Goal: Information Seeking & Learning: Learn about a topic

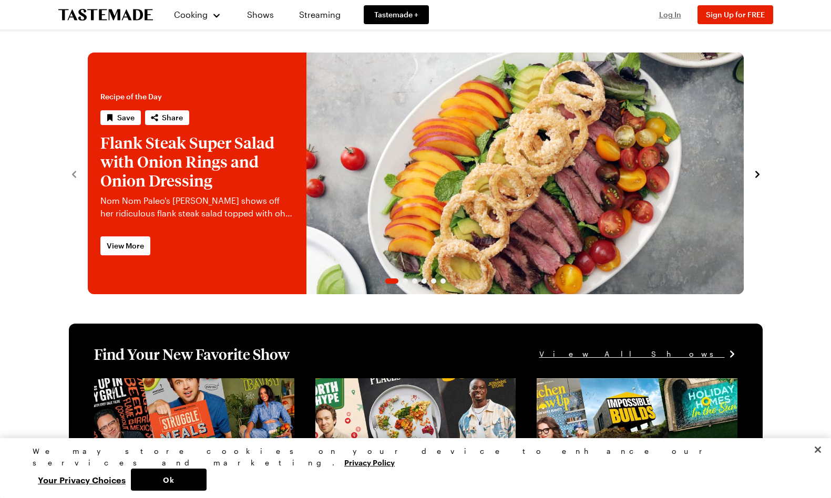
click at [672, 17] on span "Log In" at bounding box center [670, 14] width 22 height 9
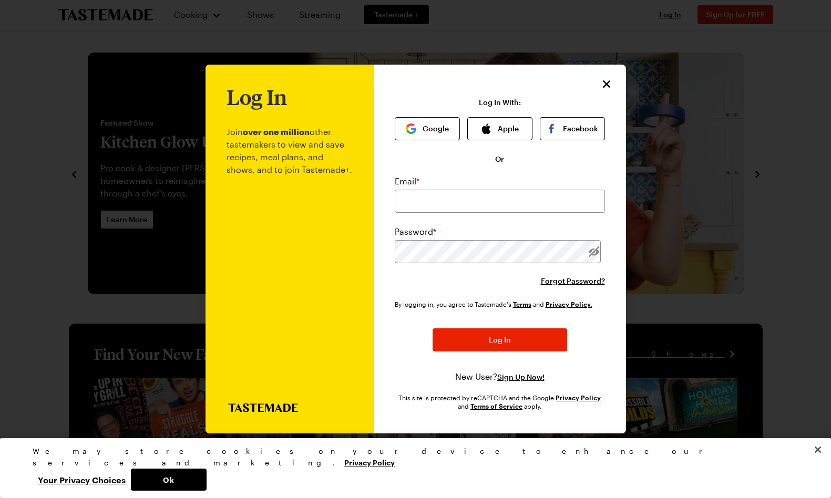
click at [505, 226] on div "Password *" at bounding box center [500, 232] width 210 height 13
click at [505, 223] on div "Email * Password * Forgot Password?" at bounding box center [500, 230] width 210 height 111
click at [508, 208] on input "email" at bounding box center [500, 201] width 210 height 23
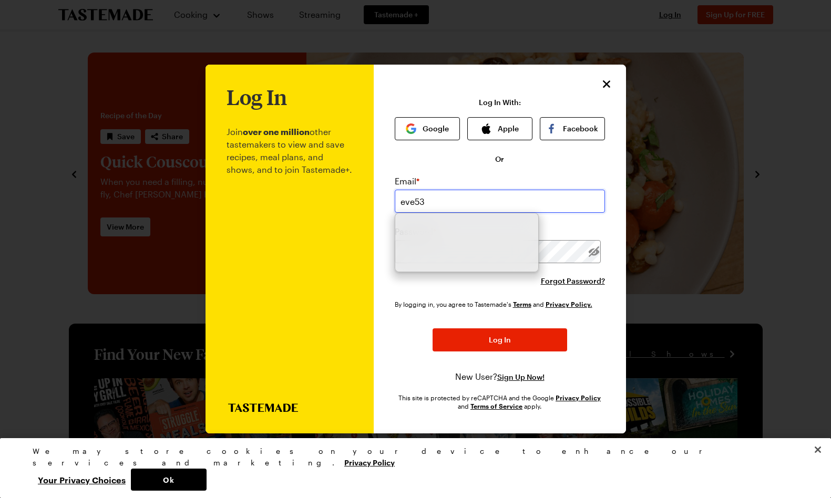
type input "[EMAIL_ADDRESS][DOMAIN_NAME]"
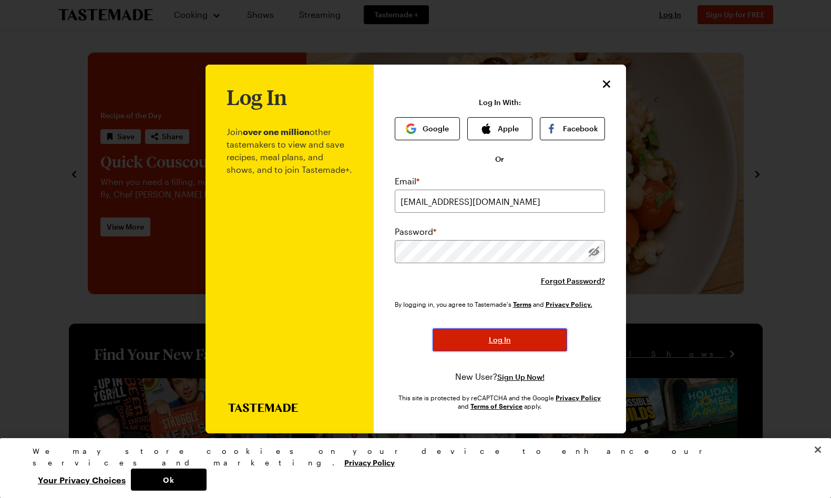
click at [502, 336] on span "Log In" at bounding box center [500, 340] width 22 height 11
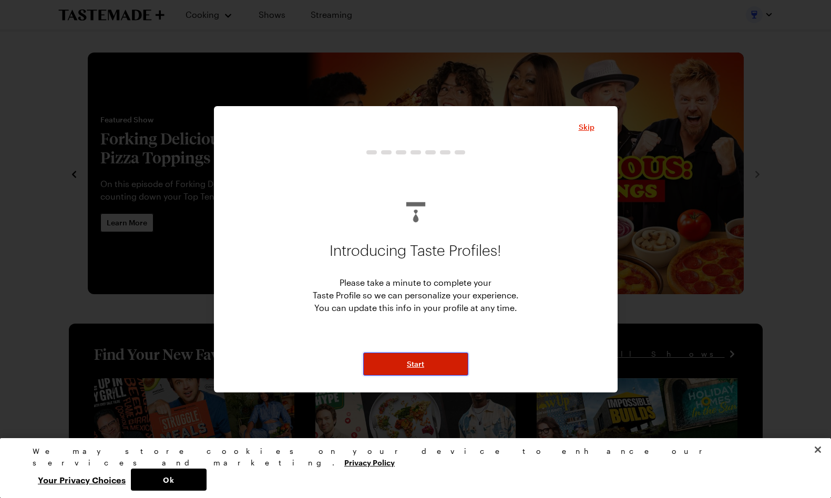
click at [436, 360] on button "Start" at bounding box center [415, 364] width 105 height 23
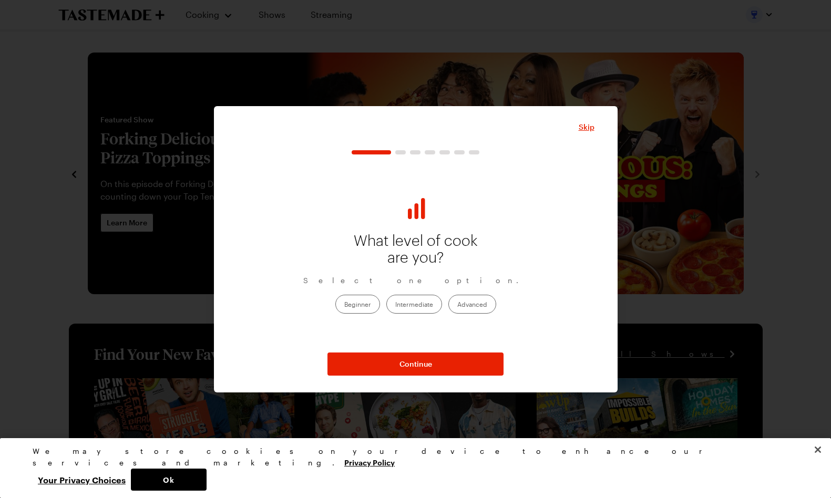
click at [366, 307] on label "Beginner" at bounding box center [357, 304] width 45 height 19
click at [344, 305] on input "Beginner" at bounding box center [344, 305] width 0 height 0
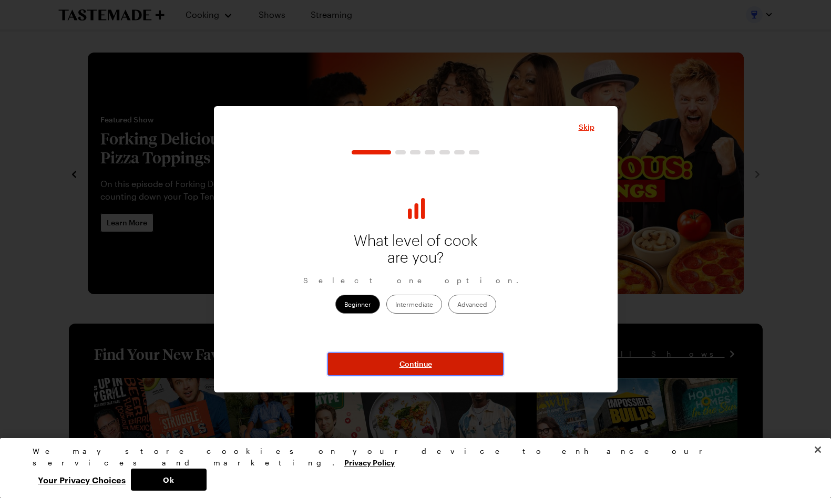
click at [413, 369] on span "Continue" at bounding box center [416, 364] width 33 height 11
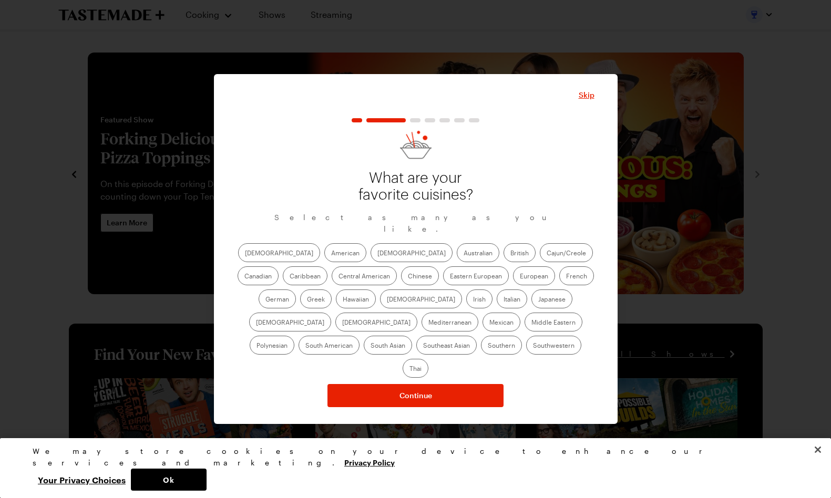
click at [267, 258] on label "[DEMOGRAPHIC_DATA]" at bounding box center [279, 252] width 82 height 19
click at [245, 254] on input "[DEMOGRAPHIC_DATA]" at bounding box center [245, 254] width 0 height 0
click at [324, 258] on label "American" at bounding box center [345, 252] width 42 height 19
click at [331, 254] on input "American" at bounding box center [331, 254] width 0 height 0
click at [371, 251] on label "[DEMOGRAPHIC_DATA]" at bounding box center [412, 252] width 82 height 19
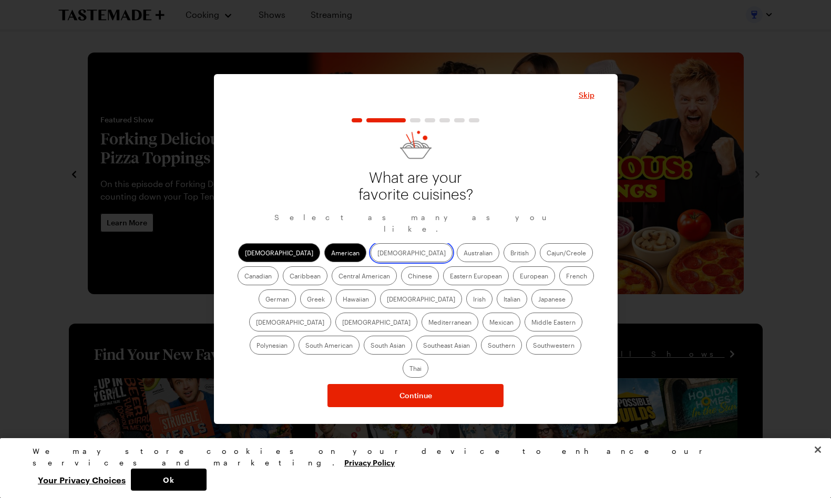
click at [377, 254] on input "[DEMOGRAPHIC_DATA]" at bounding box center [377, 254] width 0 height 0
click at [540, 258] on label "Cajun/Creole" at bounding box center [566, 252] width 53 height 19
click at [547, 254] on input "Cajun/Creole" at bounding box center [547, 254] width 0 height 0
click at [328, 267] on label "Caribbean" at bounding box center [305, 276] width 45 height 19
click at [290, 277] on input "Caribbean" at bounding box center [290, 277] width 0 height 0
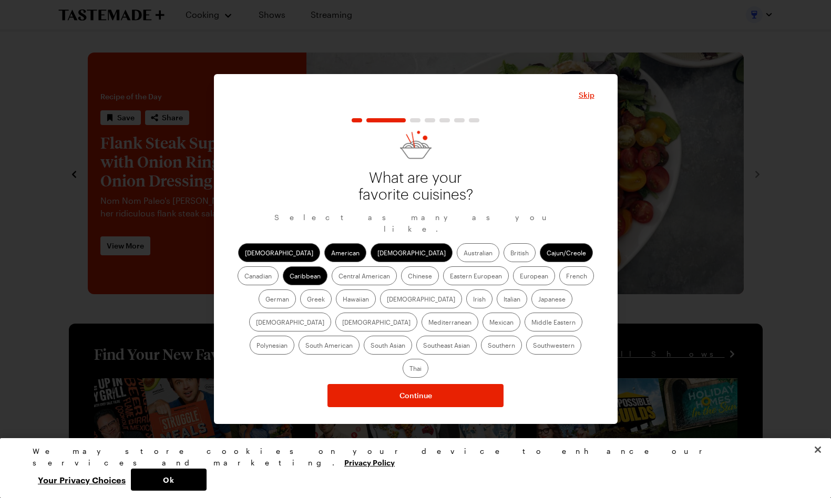
click at [401, 277] on label "Chinese" at bounding box center [420, 276] width 38 height 19
click at [408, 277] on input "Chinese" at bounding box center [408, 277] width 0 height 0
click at [380, 304] on label "[DEMOGRAPHIC_DATA]" at bounding box center [421, 299] width 82 height 19
click at [387, 300] on input "[DEMOGRAPHIC_DATA]" at bounding box center [387, 300] width 0 height 0
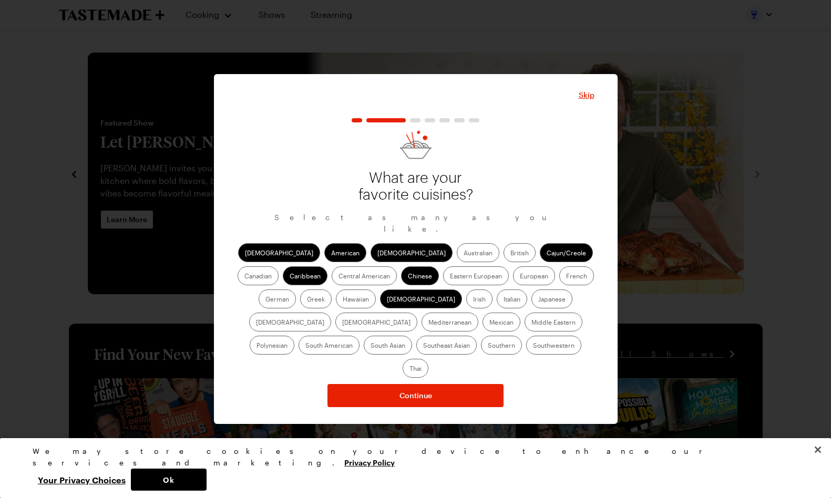
click at [336, 308] on label "Hawaiian" at bounding box center [356, 299] width 40 height 19
click at [343, 300] on input "Hawaiian" at bounding box center [343, 300] width 0 height 0
click at [478, 313] on label "Mediterranean" at bounding box center [450, 322] width 57 height 19
click at [428, 323] on input "Mediterranean" at bounding box center [428, 323] width 0 height 0
click at [483, 332] on label "Mexican" at bounding box center [502, 322] width 38 height 19
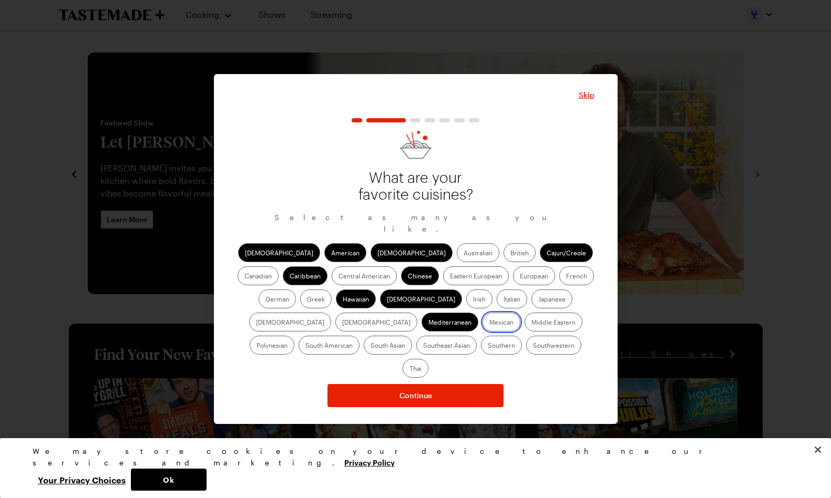
click at [489, 323] on input "Mexican" at bounding box center [489, 323] width 0 height 0
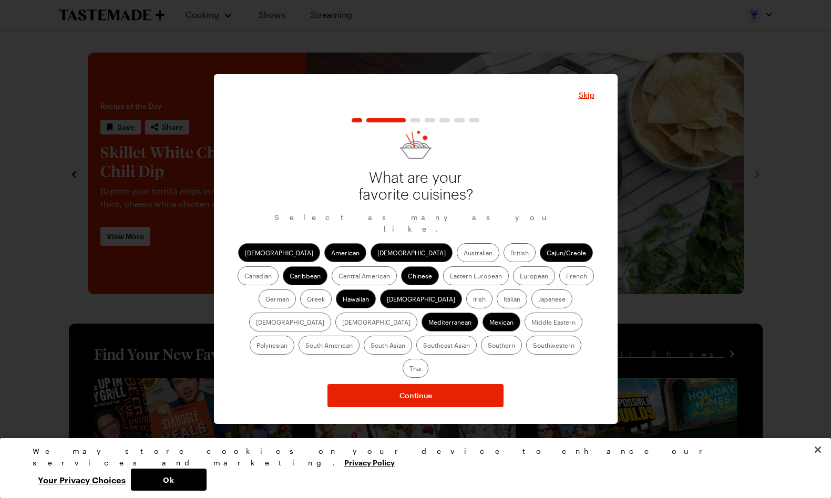
click at [412, 336] on label "South Asian" at bounding box center [388, 345] width 48 height 19
click at [371, 346] on Asian "South Asian" at bounding box center [371, 346] width 0 height 0
click at [477, 336] on label "Southeast Asian" at bounding box center [446, 345] width 60 height 19
click at [423, 346] on Asian "Southeast Asian" at bounding box center [423, 346] width 0 height 0
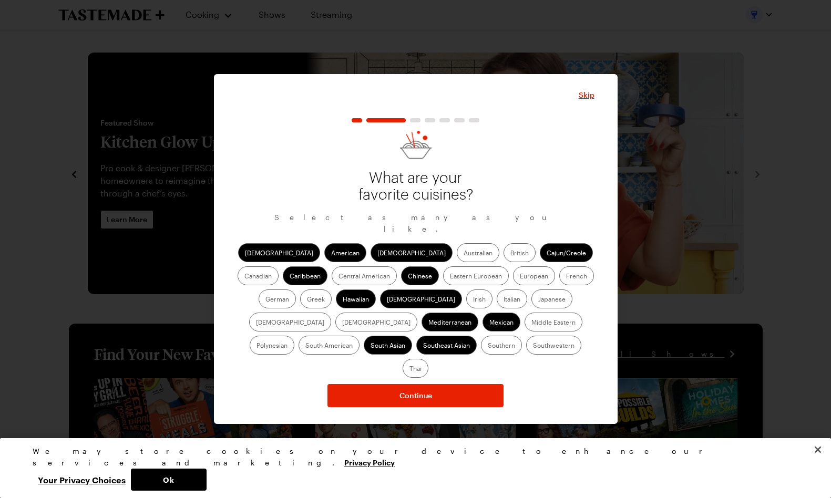
click at [481, 351] on label "Southern" at bounding box center [501, 345] width 41 height 19
click at [488, 346] on input "Southern" at bounding box center [488, 346] width 0 height 0
click at [428, 359] on label "Thai" at bounding box center [416, 368] width 26 height 19
click at [410, 370] on input "Thai" at bounding box center [410, 370] width 0 height 0
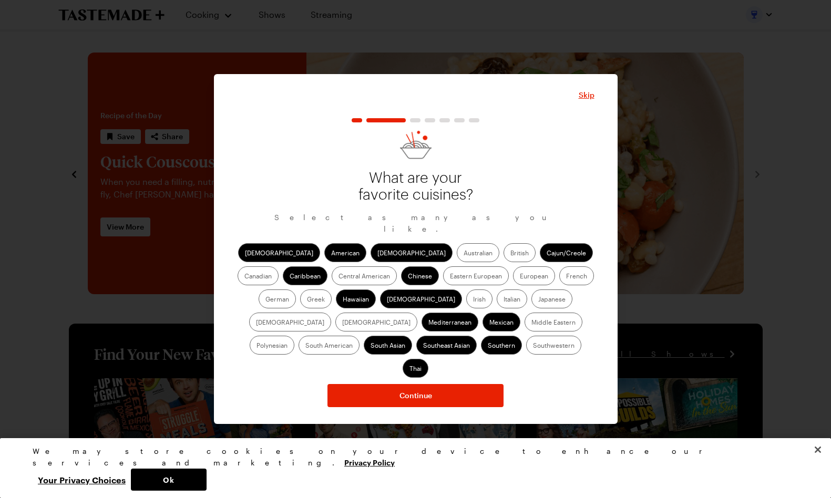
click at [526, 355] on label "Southwestern" at bounding box center [553, 345] width 55 height 19
click at [533, 346] on input "Southwestern" at bounding box center [533, 346] width 0 height 0
click at [544, 356] on div "[DEMOGRAPHIC_DATA] Asian Australian British Cajun/Creole Canadian Caribbean Cen…" at bounding box center [416, 310] width 358 height 135
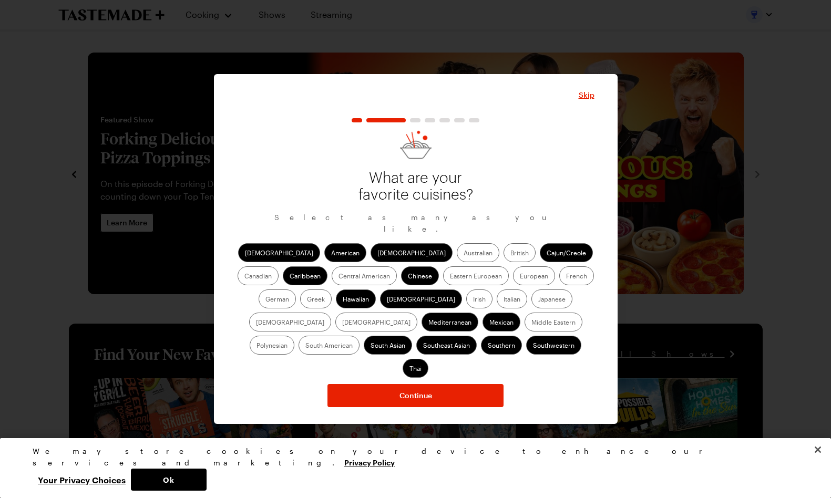
click at [532, 304] on label "Japanese" at bounding box center [552, 299] width 41 height 19
click at [538, 300] on input "Japanese" at bounding box center [538, 300] width 0 height 0
click at [497, 304] on label "Italian" at bounding box center [512, 299] width 30 height 19
click at [504, 300] on input "Italian" at bounding box center [504, 300] width 0 height 0
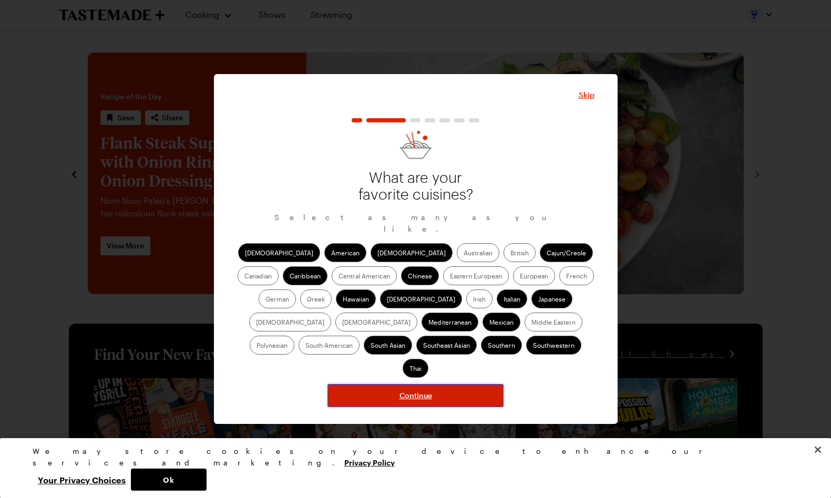
click at [396, 384] on button "Continue" at bounding box center [416, 395] width 176 height 23
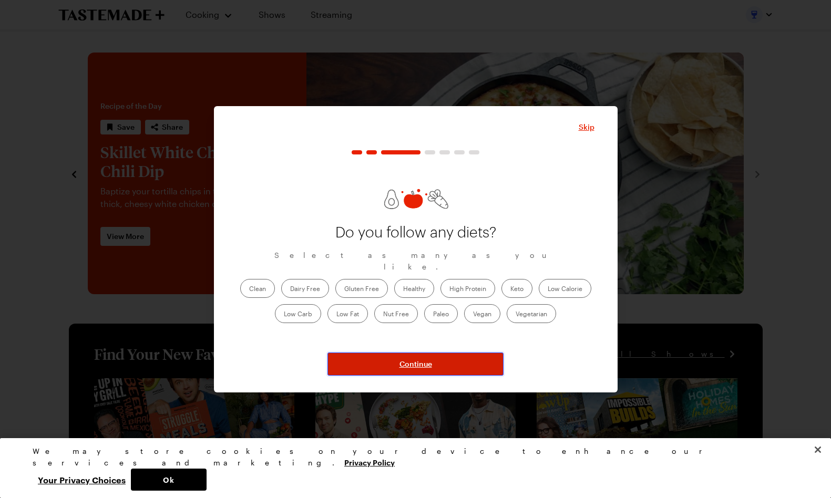
click at [449, 360] on button "Continue" at bounding box center [416, 364] width 176 height 23
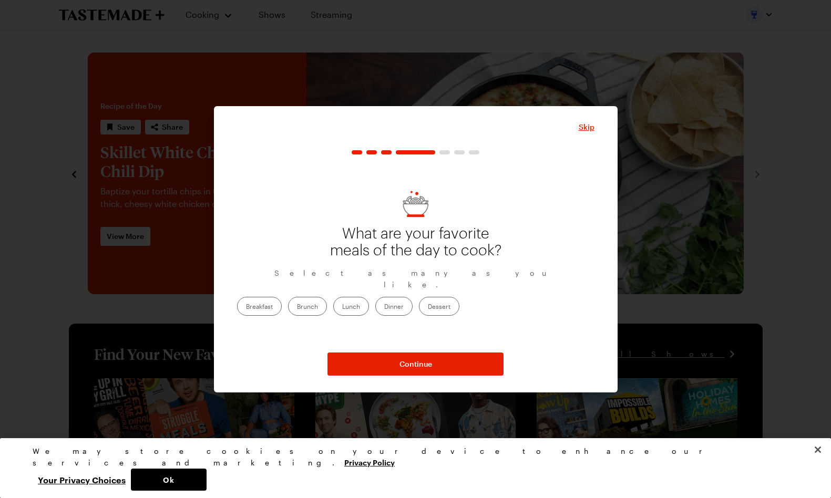
click at [282, 301] on label "Breakfast" at bounding box center [259, 306] width 45 height 19
click at [246, 308] on input "Breakfast" at bounding box center [246, 308] width 0 height 0
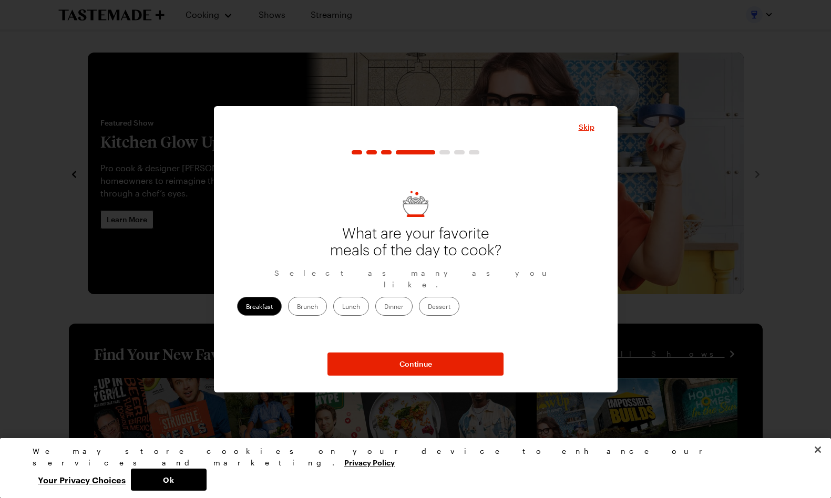
click at [282, 302] on label "Breakfast" at bounding box center [259, 306] width 45 height 19
click at [246, 308] on input "Breakfast" at bounding box center [246, 308] width 0 height 0
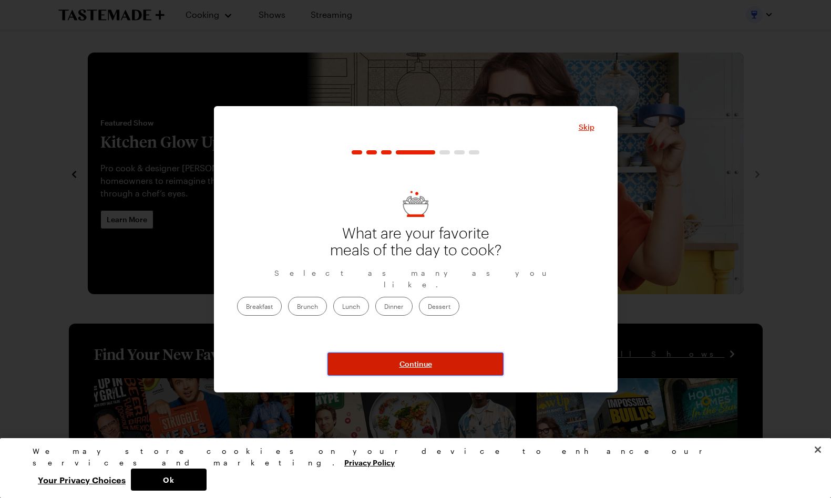
click at [377, 360] on button "Continue" at bounding box center [416, 364] width 176 height 23
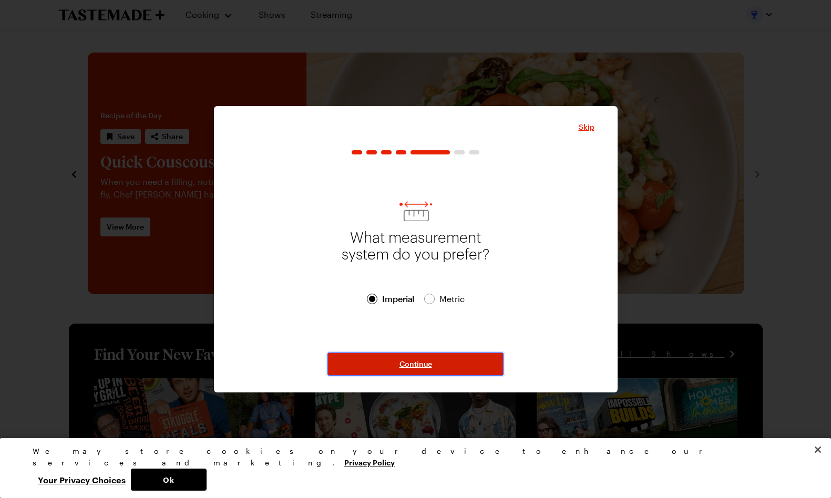
click at [406, 363] on span "Continue" at bounding box center [416, 364] width 33 height 11
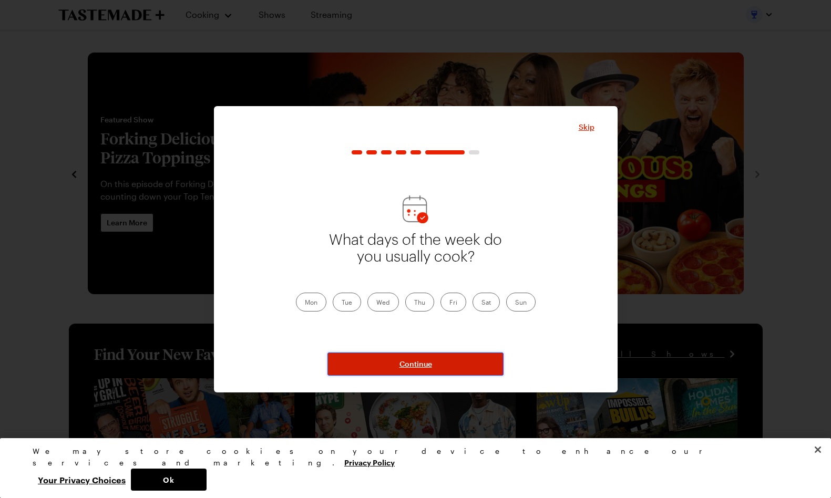
click at [363, 360] on button "Continue" at bounding box center [416, 364] width 176 height 23
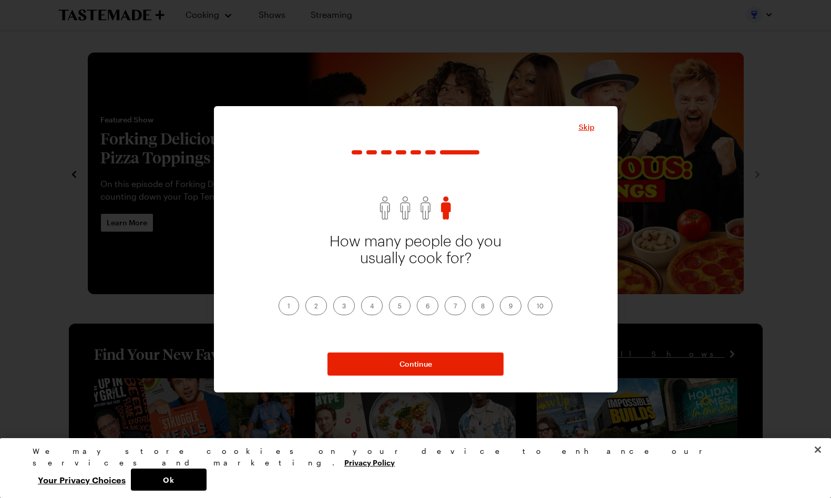
click at [375, 301] on label "4" at bounding box center [372, 306] width 22 height 19
click at [370, 307] on input "4" at bounding box center [370, 307] width 0 height 0
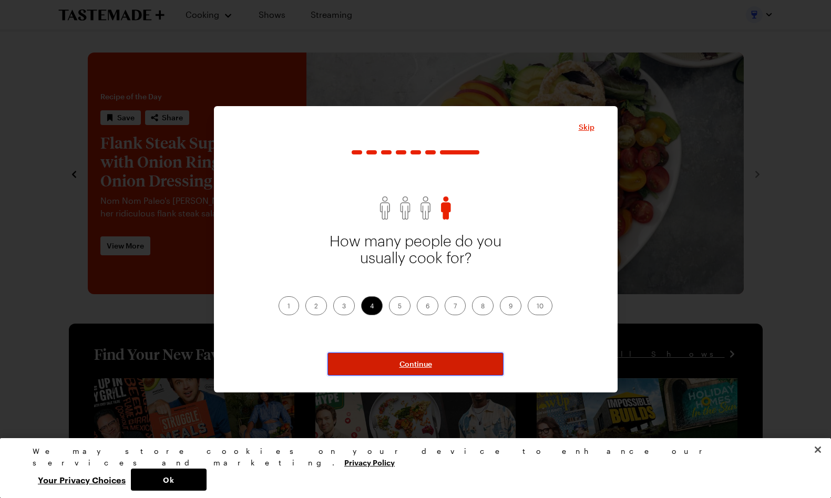
click at [400, 361] on span "Continue" at bounding box center [416, 364] width 33 height 11
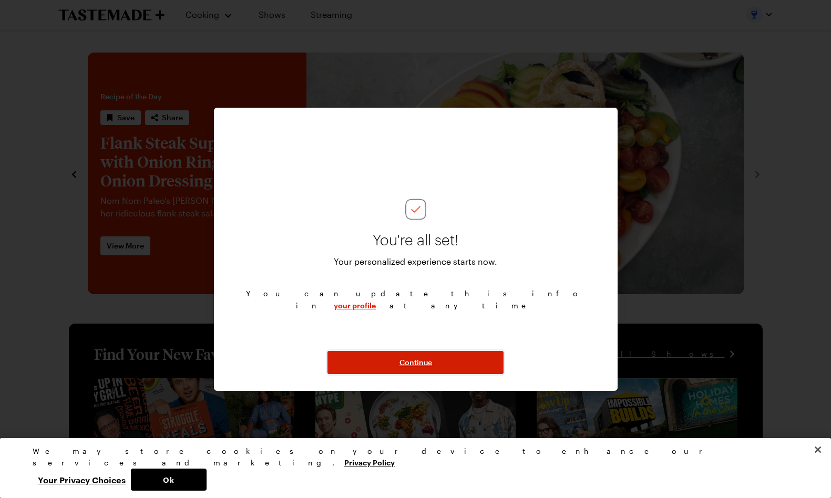
click at [404, 366] on span "Continue" at bounding box center [416, 363] width 33 height 11
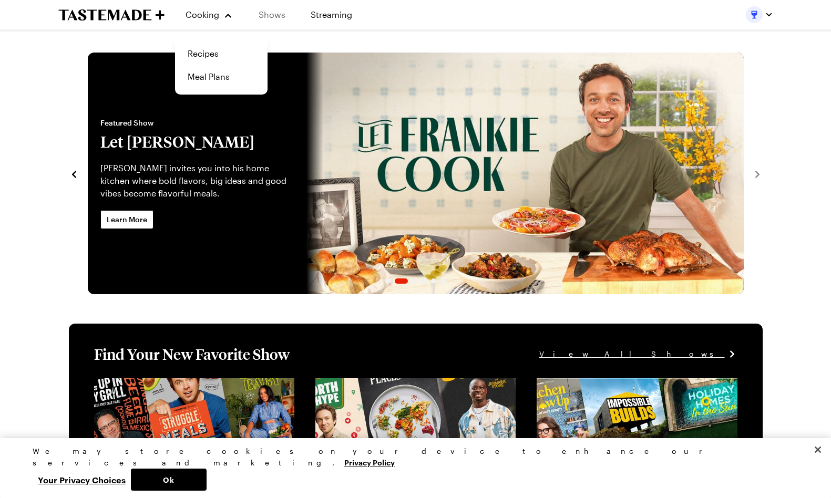
click at [267, 13] on link "Shows" at bounding box center [272, 14] width 48 height 29
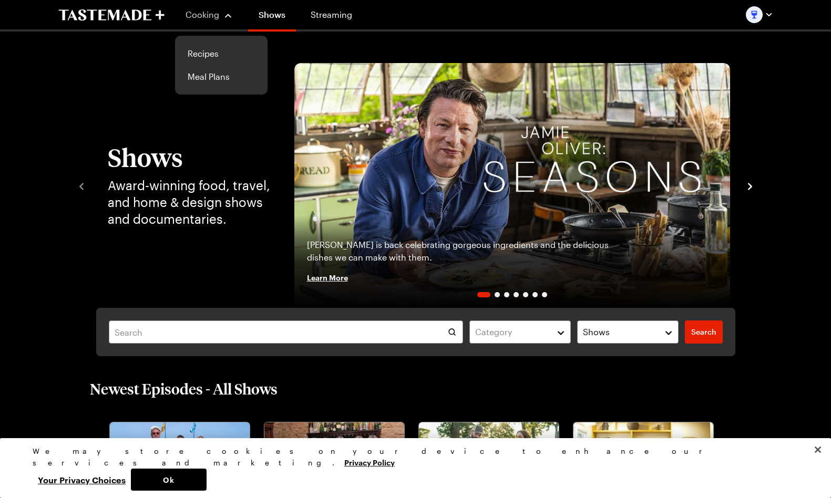
click at [216, 15] on span "Cooking" at bounding box center [203, 14] width 34 height 10
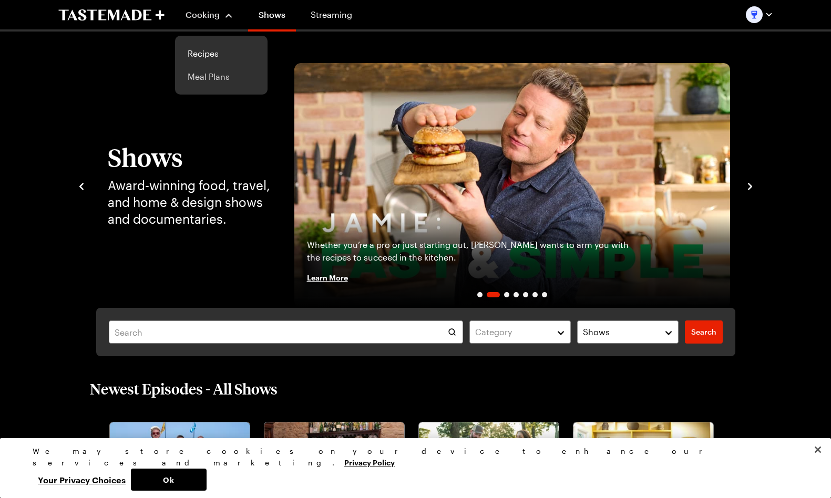
click at [212, 76] on link "Meal Plans" at bounding box center [221, 76] width 80 height 23
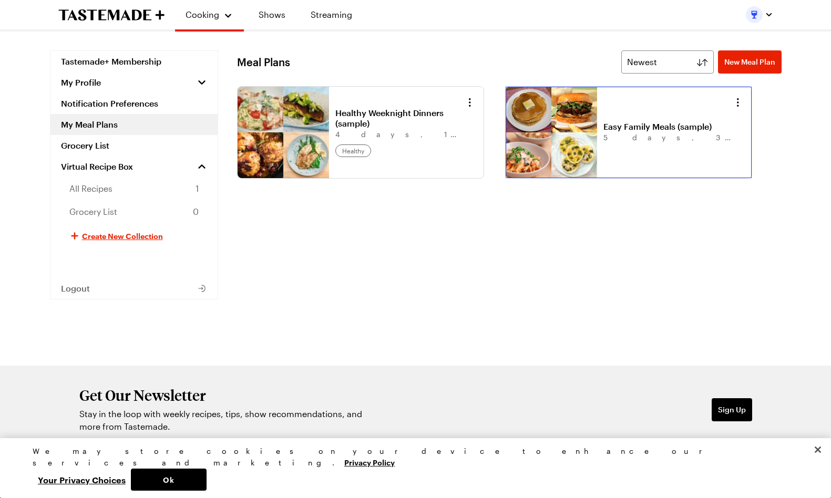
click at [604, 132] on link "Easy Family Meals (sample)" at bounding box center [669, 126] width 130 height 11
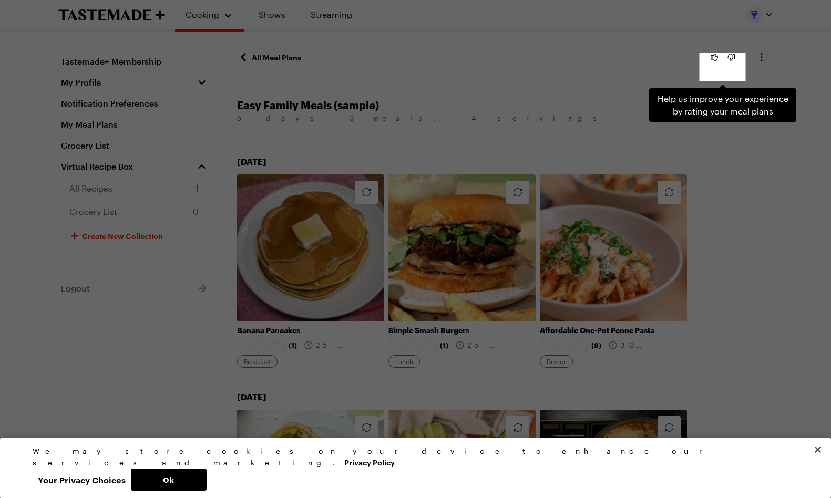
scroll to position [17, 0]
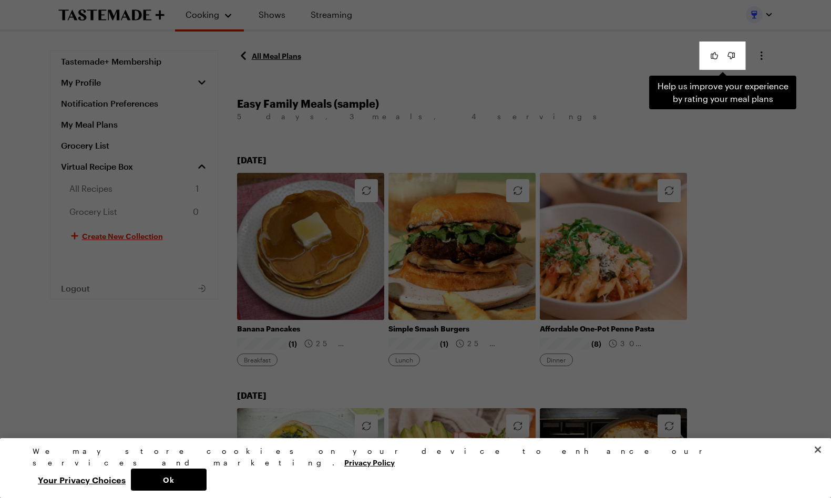
click at [525, 109] on div "Help us improve your experience by rating your meal plans . Press Escape to dis…" at bounding box center [415, 249] width 831 height 498
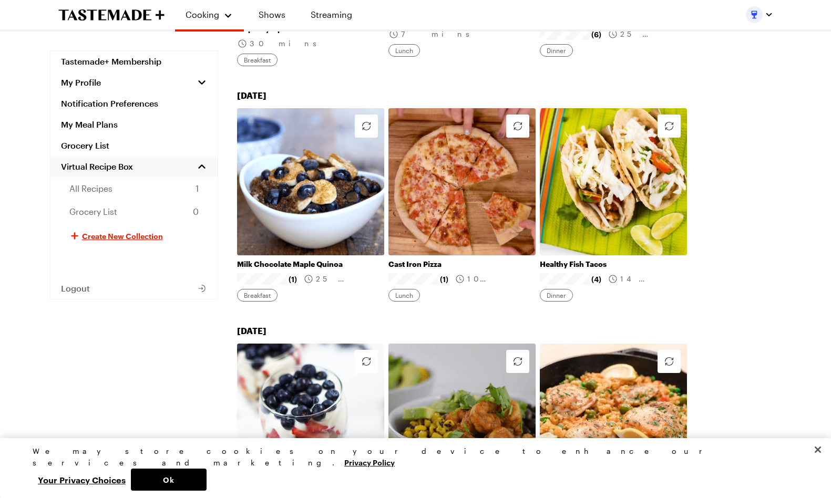
scroll to position [758, 0]
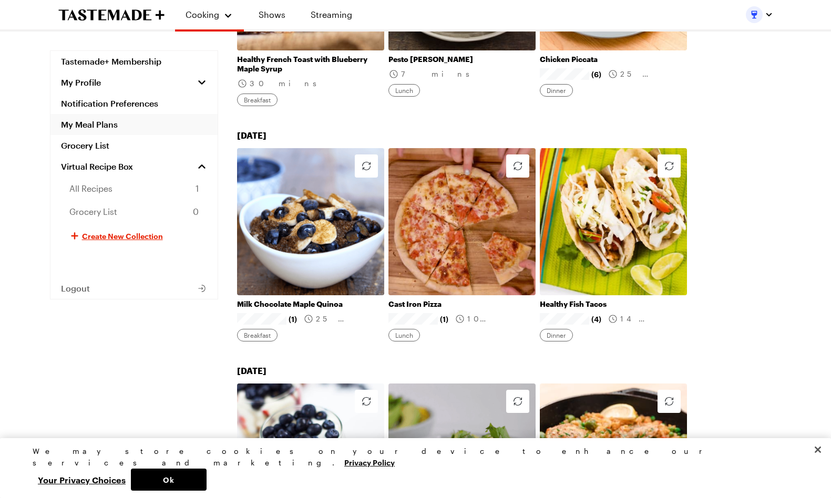
click at [110, 132] on link "My Meal Plans" at bounding box center [133, 124] width 167 height 21
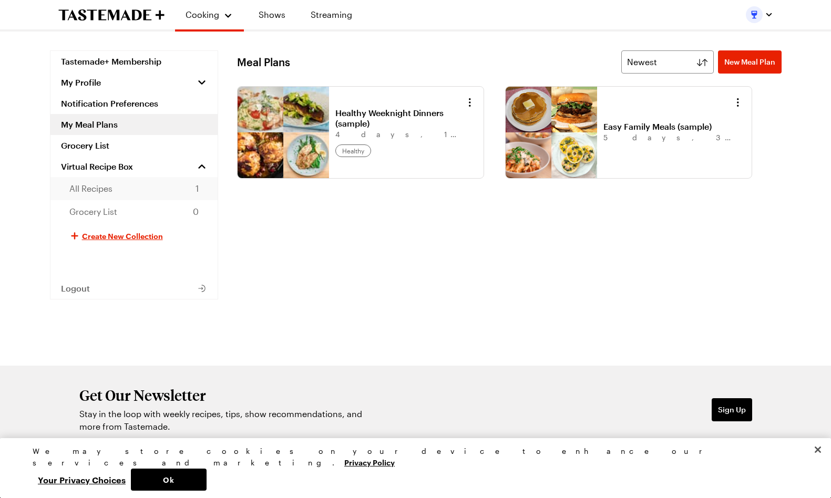
click at [109, 180] on link "All Recipes 1" at bounding box center [133, 188] width 167 height 23
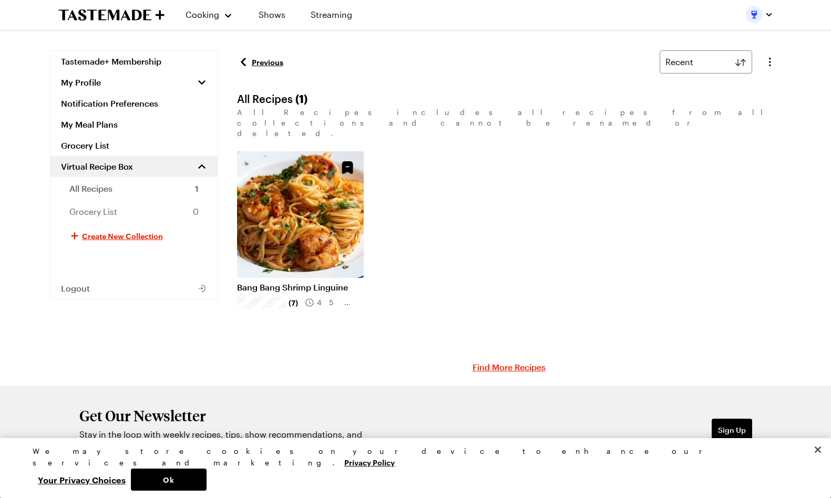
click at [477, 337] on div "Previous Recent All Recipes ( 1 ) All Recipes includes all recipes from all col…" at bounding box center [509, 218] width 545 height 336
click at [481, 361] on link "Find More Recipes" at bounding box center [509, 367] width 73 height 13
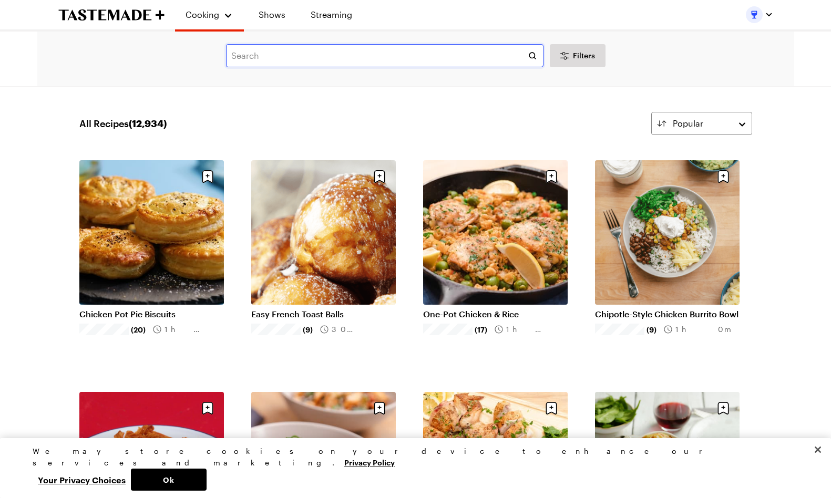
click at [361, 54] on input "text" at bounding box center [385, 55] width 318 height 23
click at [569, 58] on icon "Desktop filters" at bounding box center [564, 55] width 13 height 13
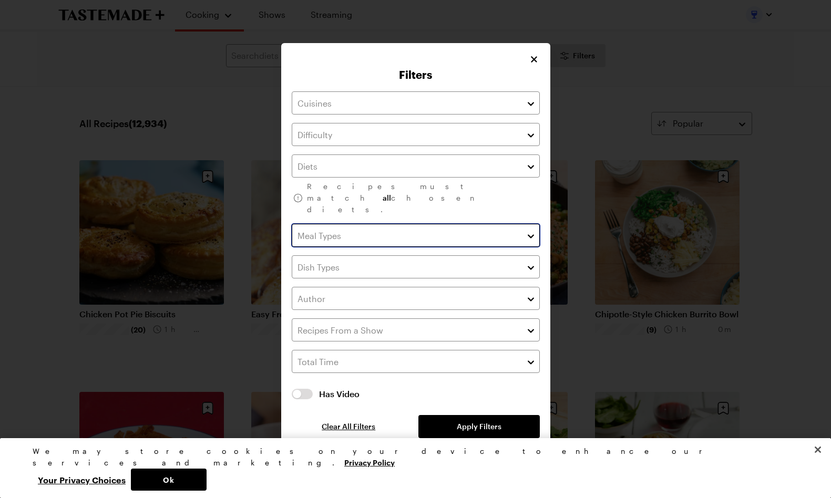
click at [360, 227] on input "text" at bounding box center [416, 235] width 248 height 23
click at [352, 256] on div "Breakfast Brunch Lunch Dinner Dessert" at bounding box center [415, 295] width 247 height 105
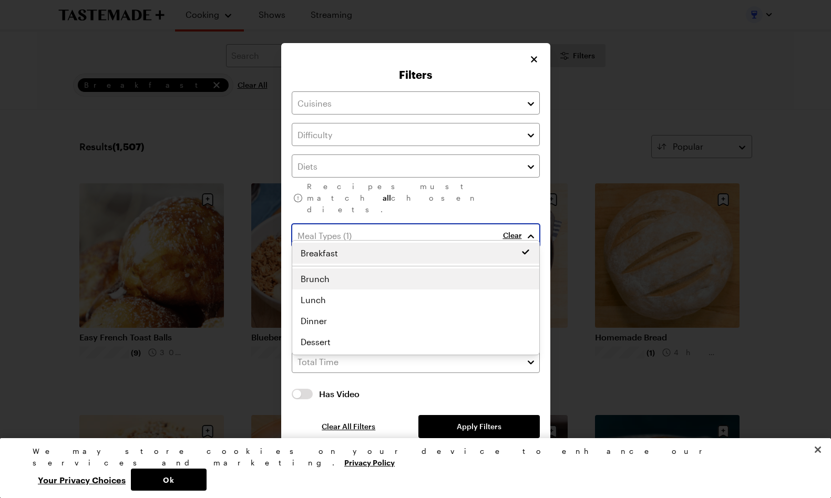
click at [353, 274] on div "Breakfast Breakfast Brunch Lunch Dinner Dessert" at bounding box center [415, 298] width 247 height 110
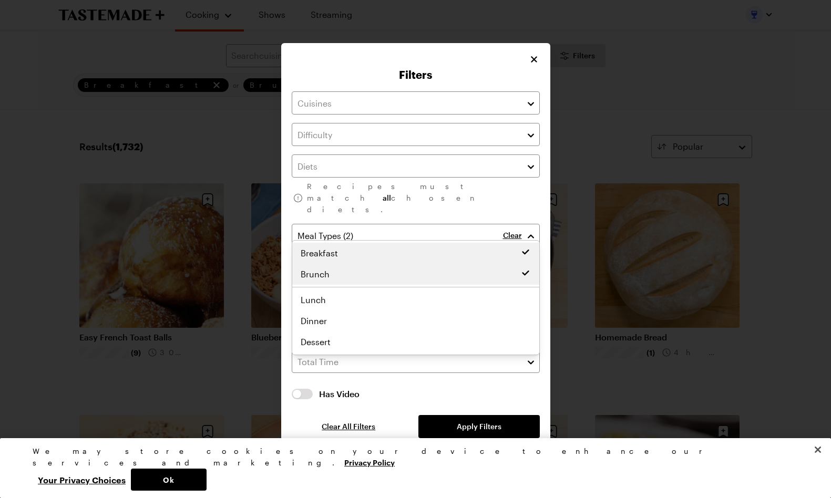
click at [289, 162] on div "Filters Recipes must match all chosen diets. Clear Has Video Has Video Clear Al…" at bounding box center [415, 249] width 269 height 412
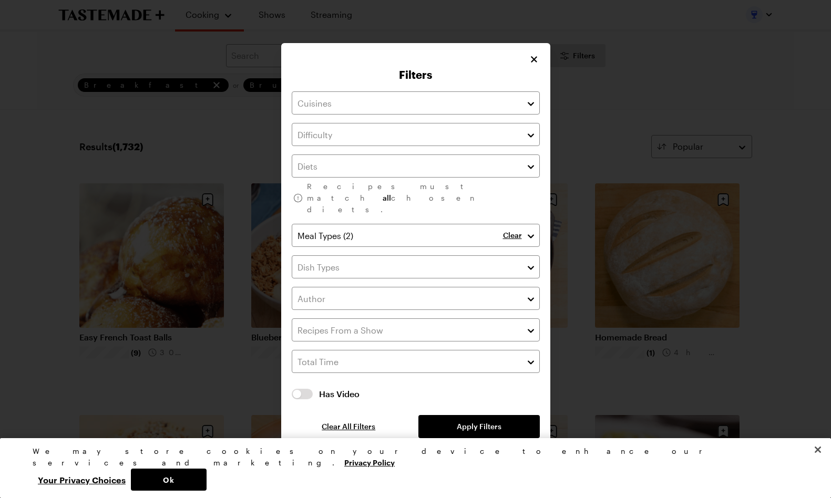
click at [305, 159] on div "Recipes must match all chosen diets. Clear Has Video Has Video Clear All Filter…" at bounding box center [416, 264] width 248 height 347
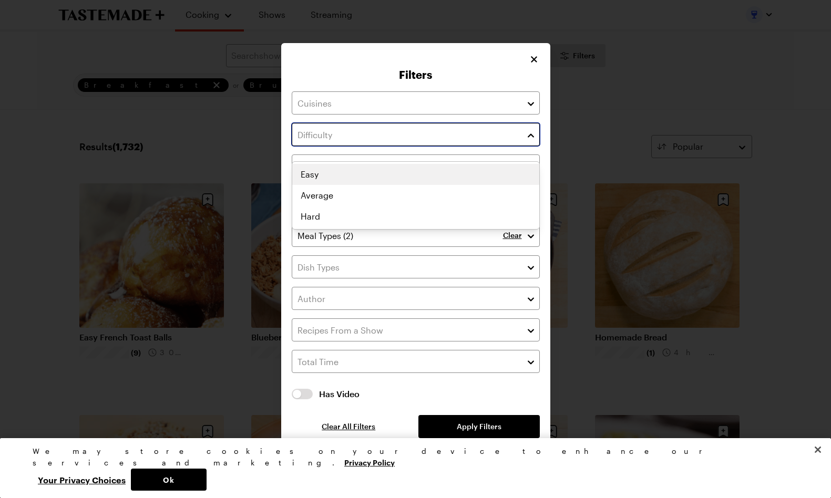
click at [312, 146] on input "text" at bounding box center [416, 134] width 248 height 23
click at [312, 180] on div "Easy Average Hard" at bounding box center [415, 195] width 247 height 63
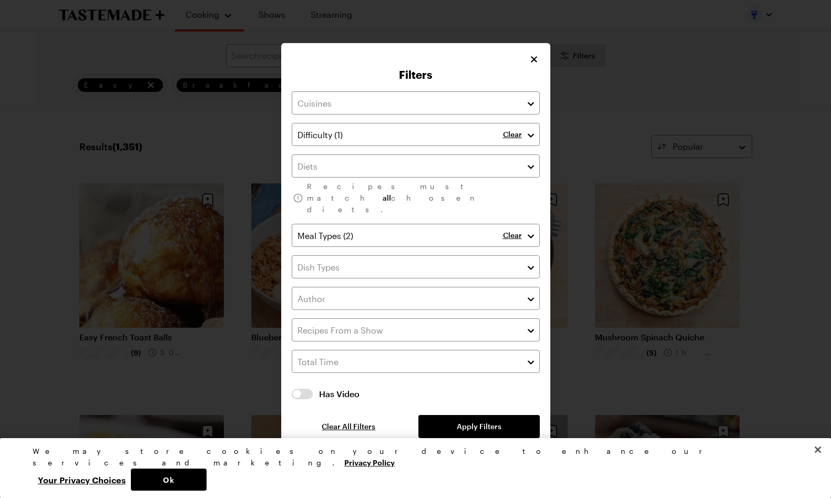
click at [281, 126] on div "Filters Clear Recipes must match all chosen diets. Clear Has Video Has Video Cl…" at bounding box center [415, 249] width 269 height 412
click at [441, 415] on button "Apply Filters" at bounding box center [478, 426] width 121 height 23
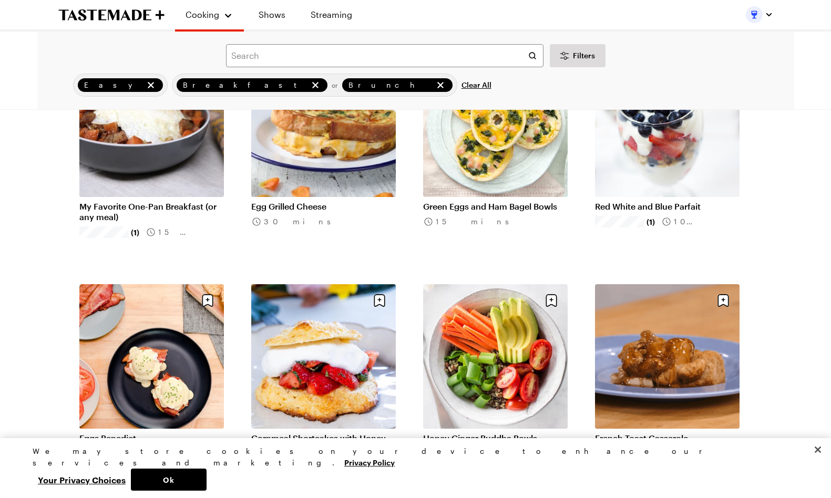
scroll to position [646, 0]
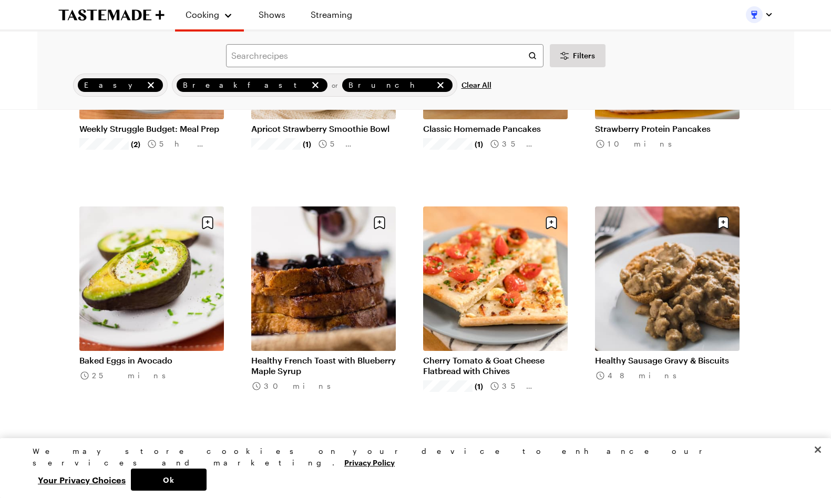
scroll to position [1369, 0]
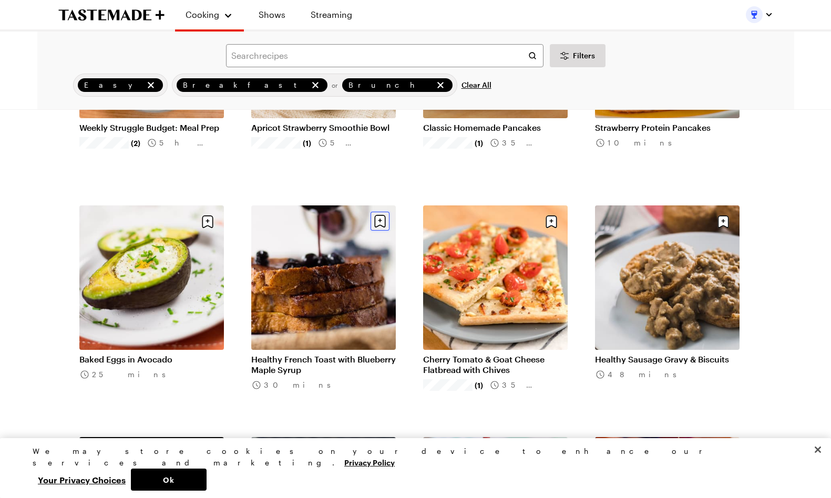
click at [378, 228] on icon "Save recipe" at bounding box center [380, 221] width 19 height 19
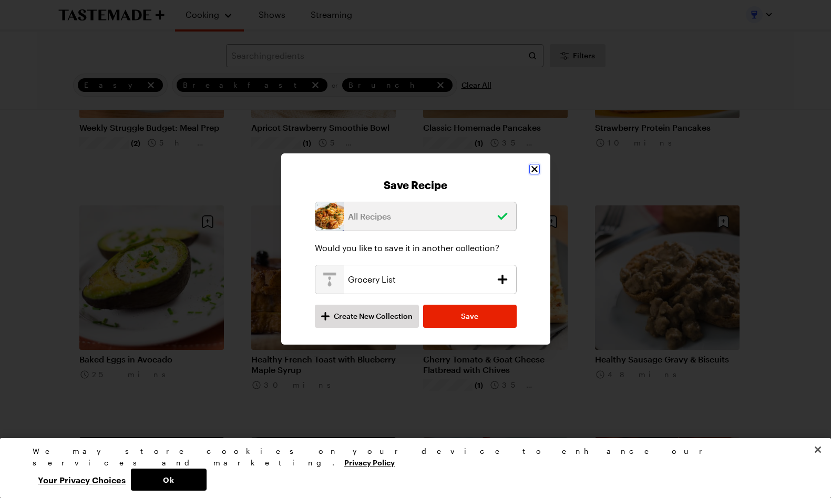
click at [536, 170] on icon "Close" at bounding box center [534, 169] width 11 height 11
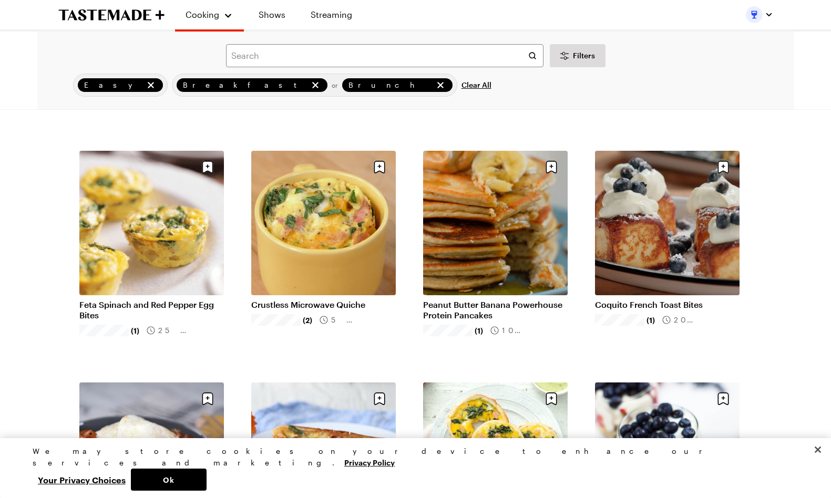
scroll to position [0, 0]
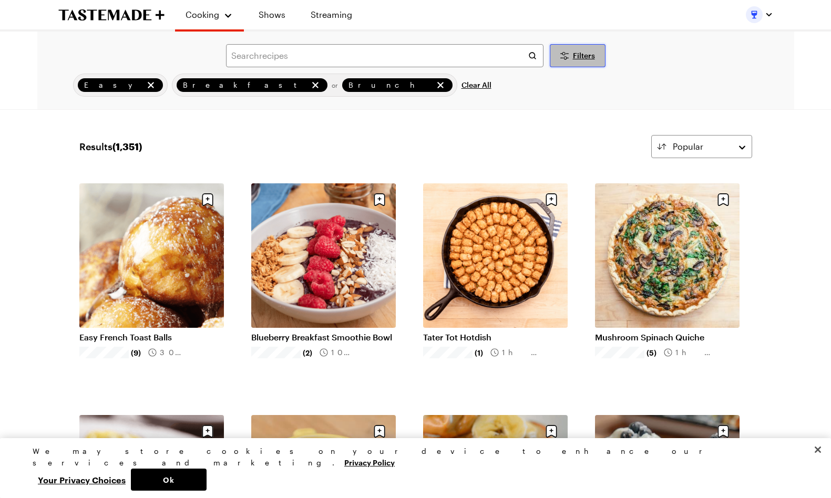
click at [577, 65] on button "Filters" at bounding box center [578, 55] width 56 height 23
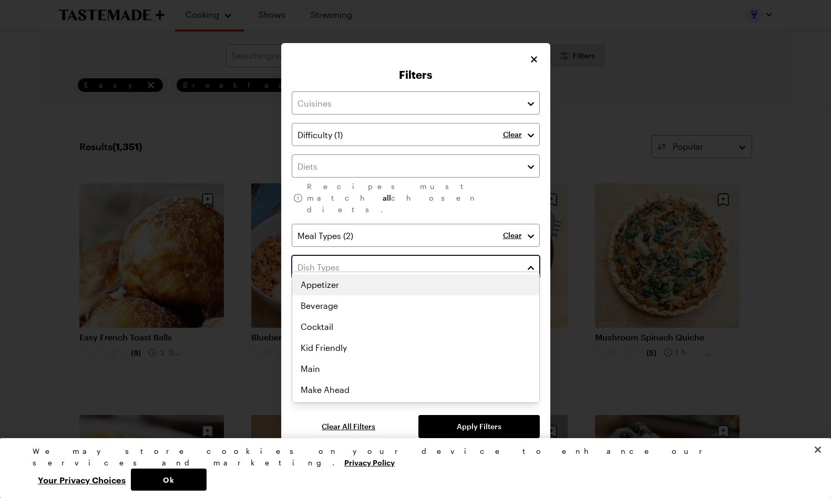
click at [385, 259] on input "text" at bounding box center [416, 267] width 248 height 23
click at [386, 260] on input "text" at bounding box center [416, 267] width 248 height 23
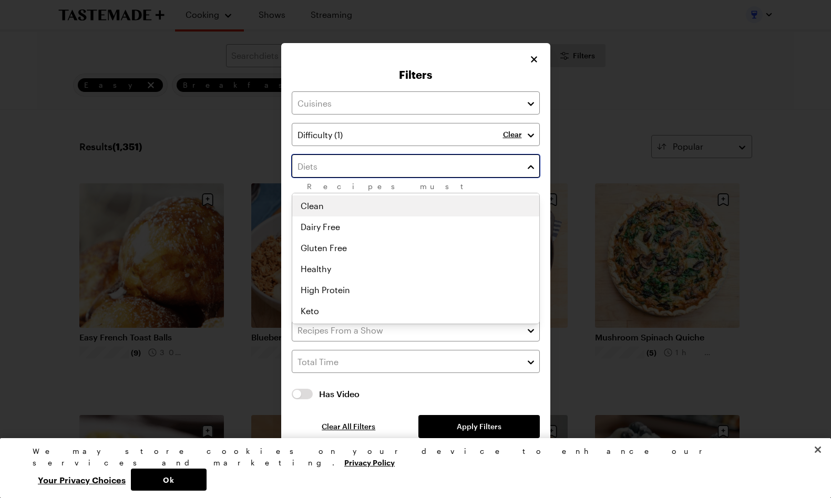
click at [396, 169] on div "Clear Recipes must match all chosen diets. Clear Has Video Has Video Clear All …" at bounding box center [416, 264] width 248 height 347
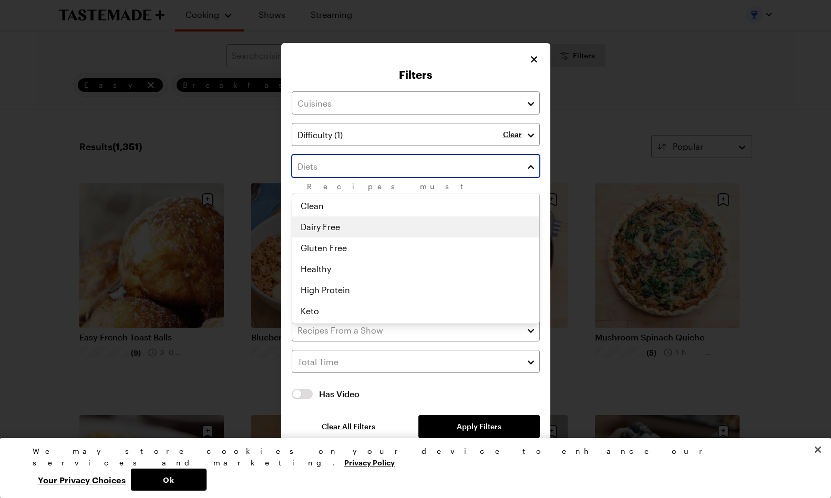
click at [353, 222] on div "Clean Dairy Free Gluten Free Healthy High Protein Keto Low Calorie Low Carb Low…" at bounding box center [415, 259] width 247 height 126
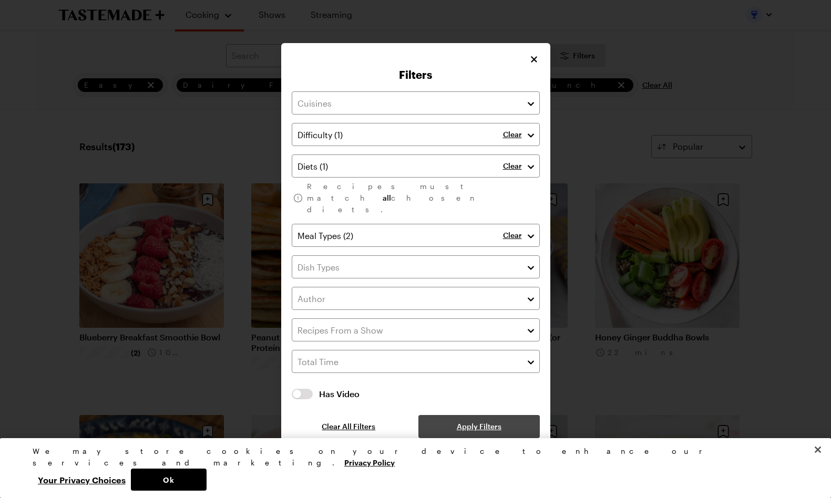
click at [432, 410] on div "Clear Clear Recipes must match all chosen diets. Clear Has Video Has Video Clea…" at bounding box center [416, 264] width 248 height 347
click at [440, 415] on button "Apply Filters" at bounding box center [478, 426] width 121 height 23
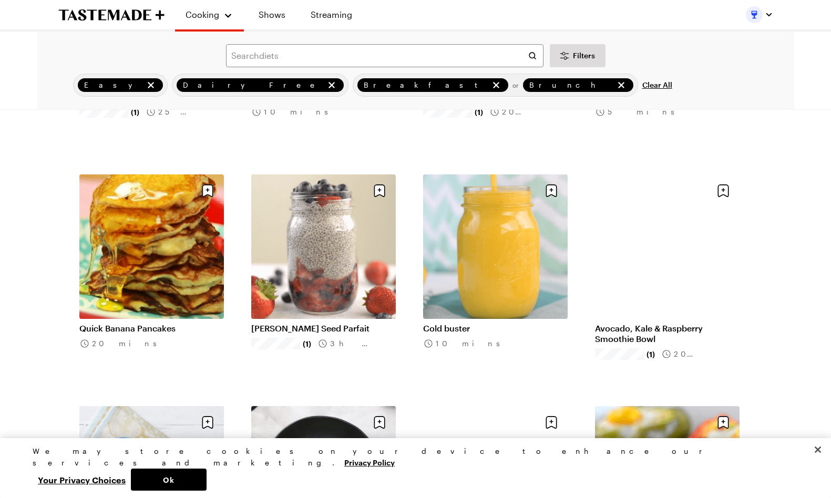
scroll to position [1039, 0]
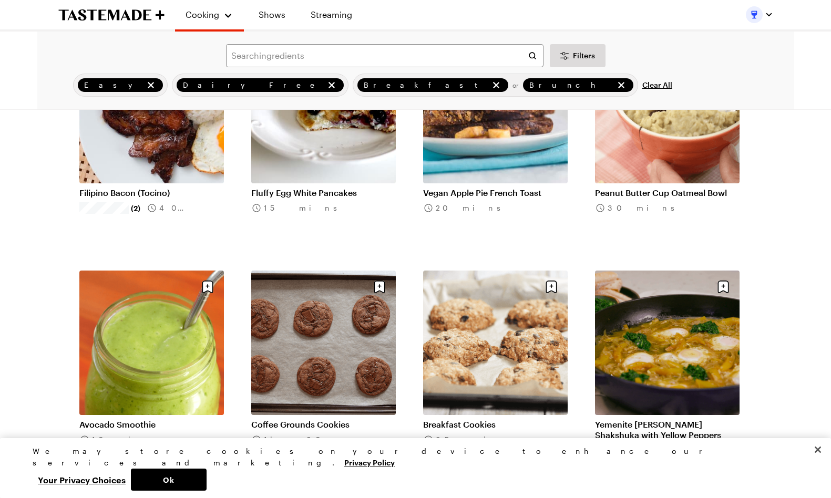
scroll to position [2383, 0]
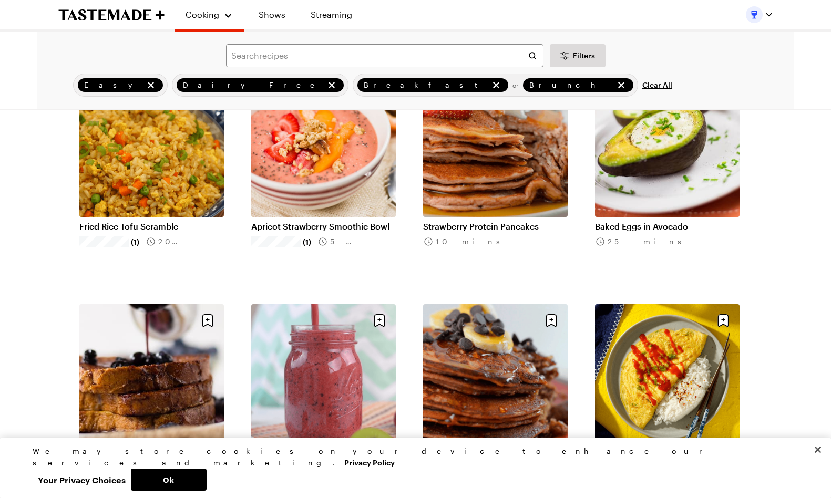
scroll to position [334, 0]
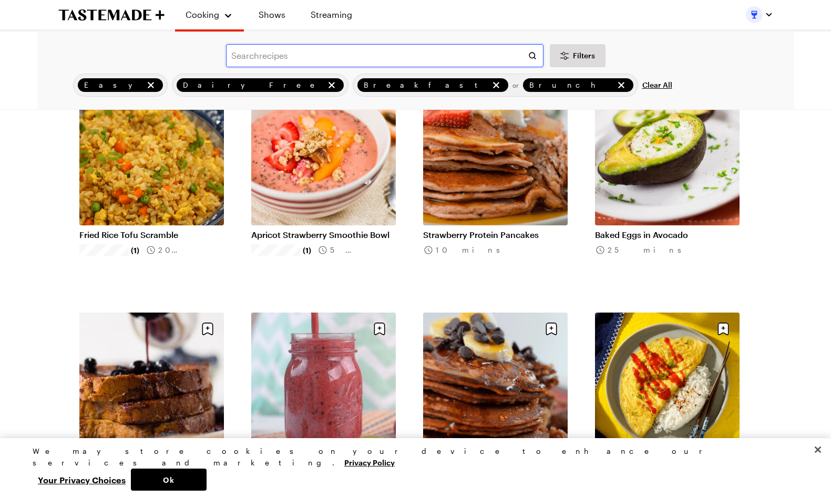
click at [323, 46] on input "text" at bounding box center [385, 55] width 318 height 23
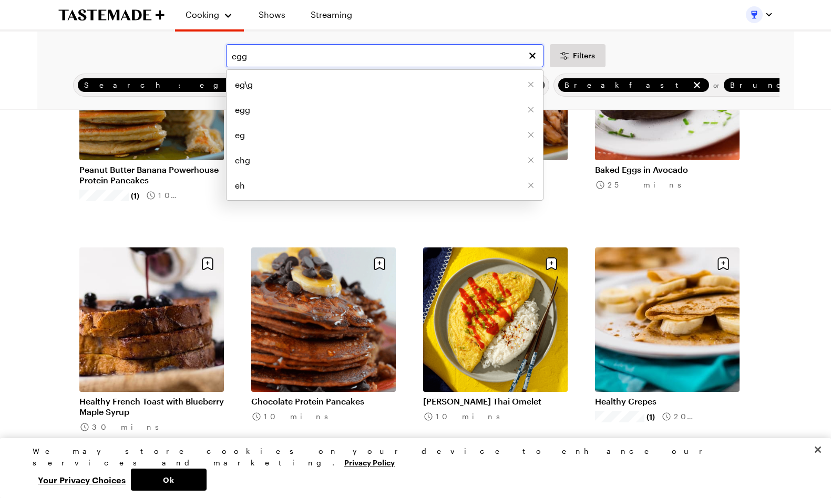
scroll to position [171, 0]
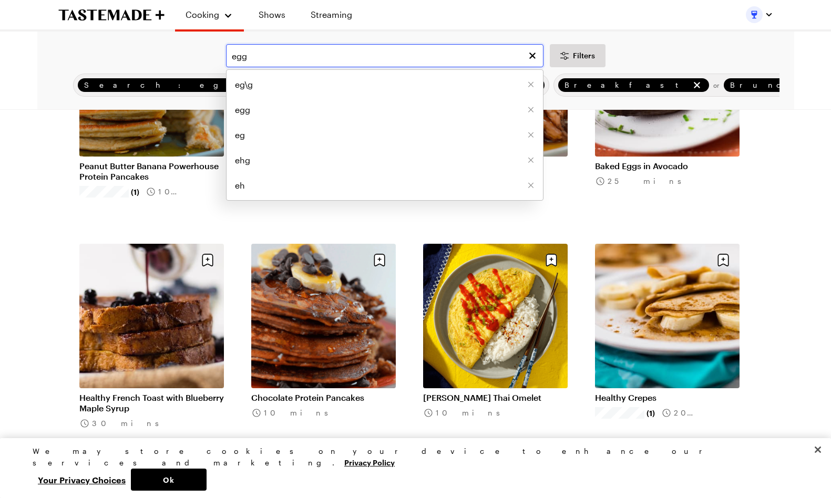
type input "egg"
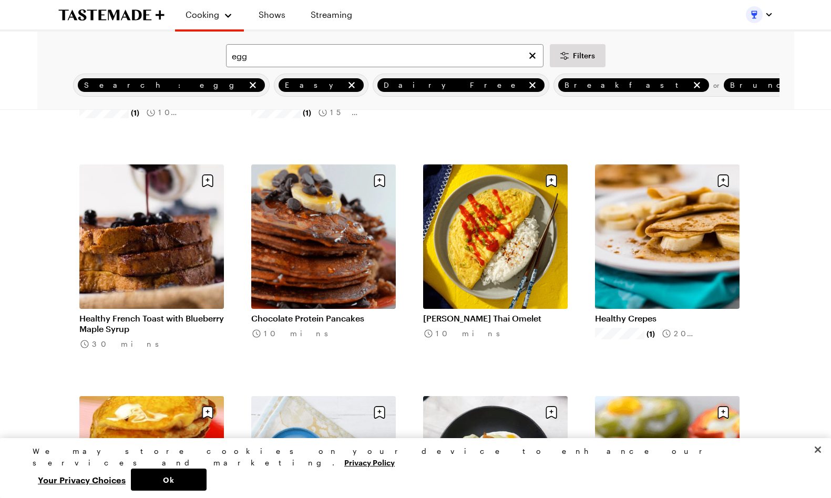
scroll to position [234, 0]
